Goal: Communication & Community: Answer question/provide support

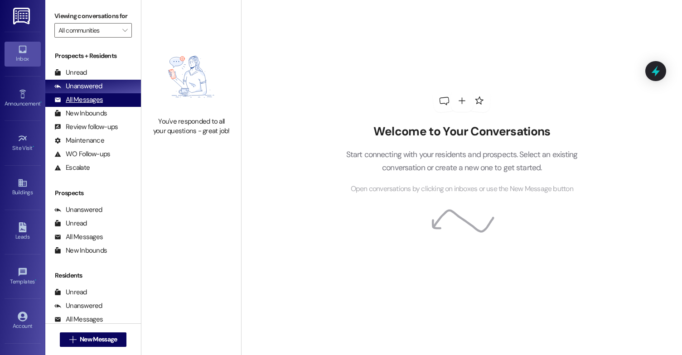
click at [99, 105] on div "All Messages" at bounding box center [78, 100] width 48 height 10
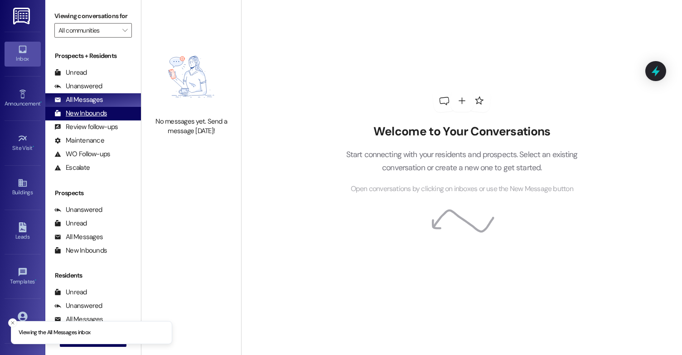
click at [97, 118] on div "New Inbounds" at bounding box center [80, 114] width 53 height 10
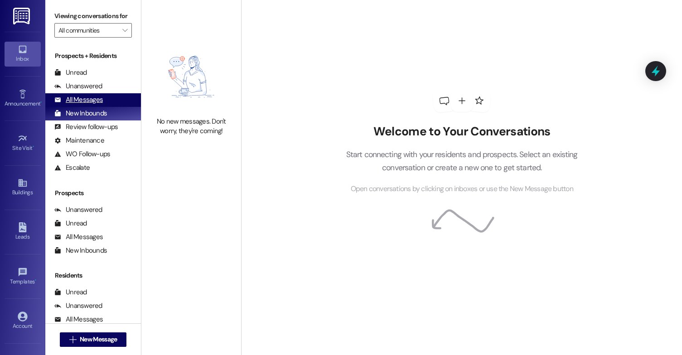
click at [98, 105] on div "All Messages" at bounding box center [78, 100] width 48 height 10
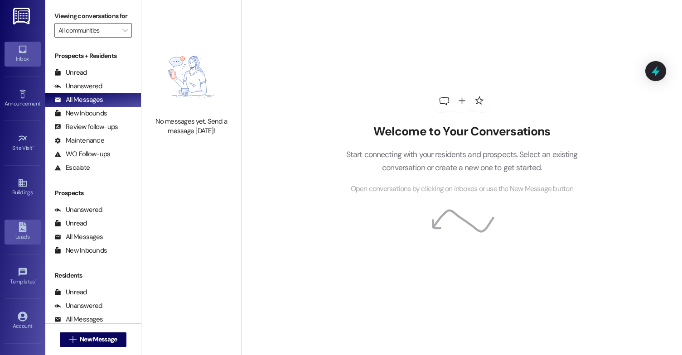
click at [18, 225] on icon at bounding box center [23, 228] width 10 height 10
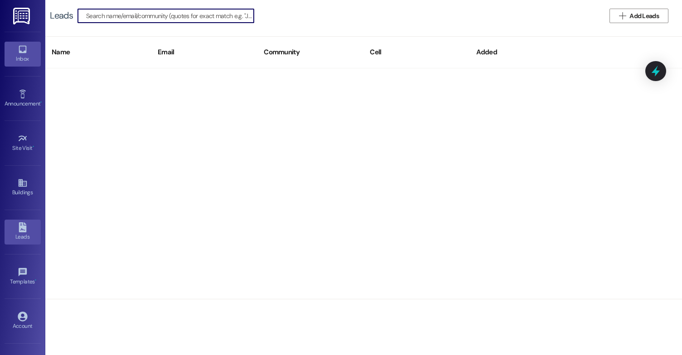
click at [22, 61] on div "Inbox" at bounding box center [22, 58] width 45 height 9
